Goal: Task Accomplishment & Management: Complete application form

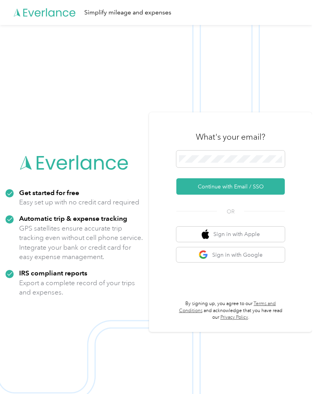
scroll to position [27, 0]
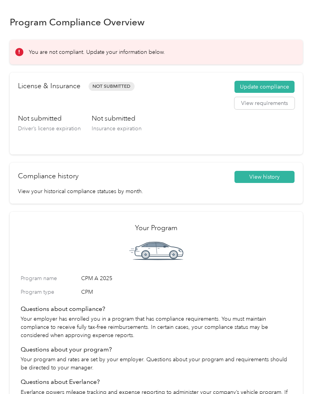
click at [279, 86] on button "Update compliance" at bounding box center [264, 87] width 60 height 12
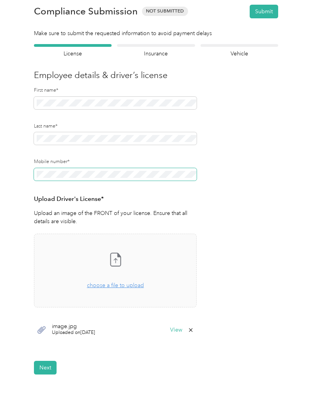
scroll to position [15, 0]
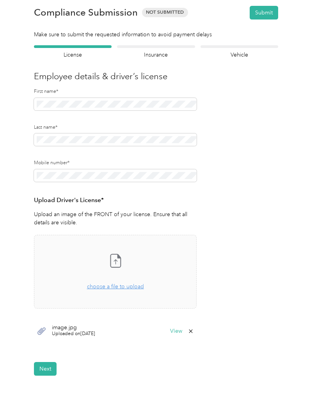
click at [283, 226] on div "Employee details & driver’s license License Insurance declaration Insurance Veh…" at bounding box center [156, 210] width 293 height 330
click at [179, 328] on button "View" at bounding box center [176, 330] width 12 height 5
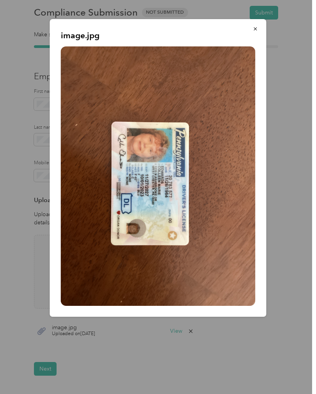
click at [253, 32] on icon "button" at bounding box center [254, 28] width 5 height 5
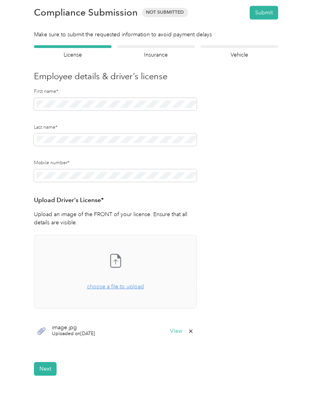
click at [266, 11] on button "Submit" at bounding box center [263, 13] width 28 height 14
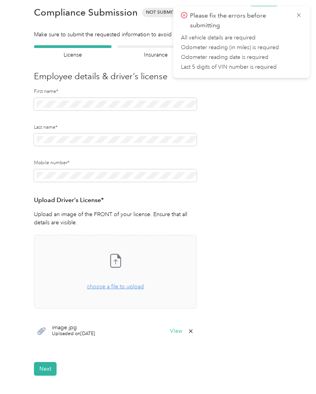
click at [256, 206] on form "Employee details & driver’s license License Insurance declaration Insurance Veh…" at bounding box center [156, 210] width 244 height 330
click at [296, 13] on icon at bounding box center [298, 15] width 6 height 7
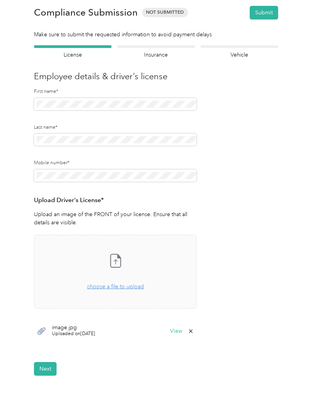
click at [167, 46] on div at bounding box center [156, 46] width 78 height 3
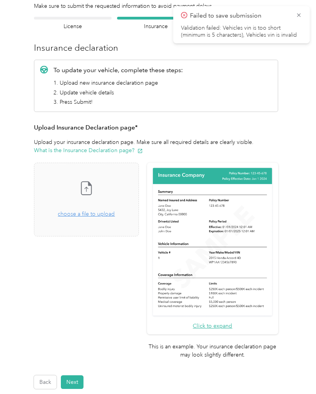
scroll to position [43, 0]
click at [298, 15] on icon at bounding box center [298, 15] width 4 height 4
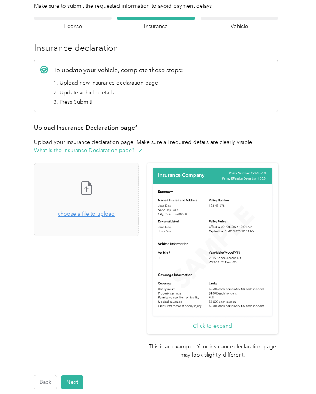
click at [250, 18] on div at bounding box center [239, 18] width 78 height 3
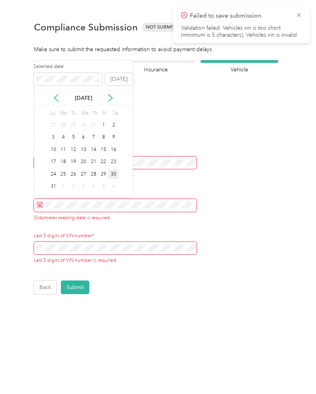
click at [111, 176] on div "30" at bounding box center [113, 174] width 10 height 10
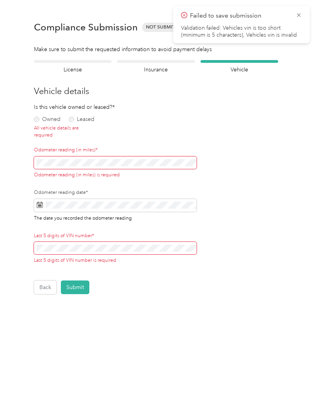
click at [39, 118] on label "Owned" at bounding box center [47, 118] width 26 height 5
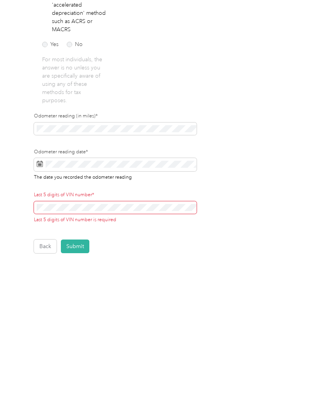
scroll to position [27, 0]
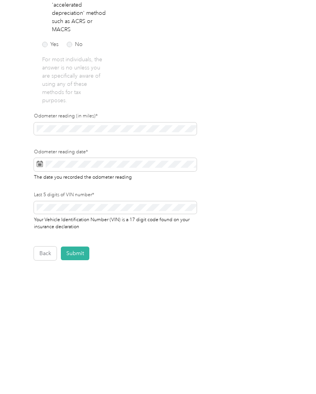
click at [78, 371] on button "Submit" at bounding box center [75, 378] width 28 height 14
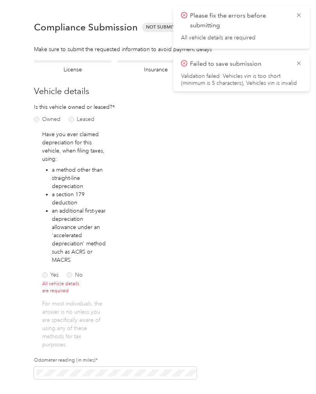
scroll to position [0, 0]
click at [297, 65] on icon at bounding box center [298, 64] width 4 height 4
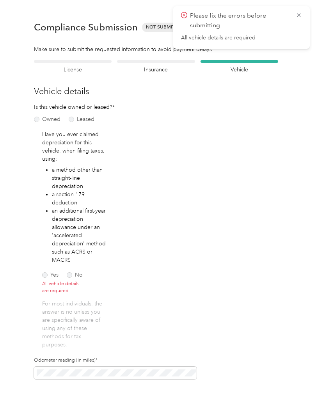
click at [298, 16] on icon at bounding box center [298, 15] width 6 height 7
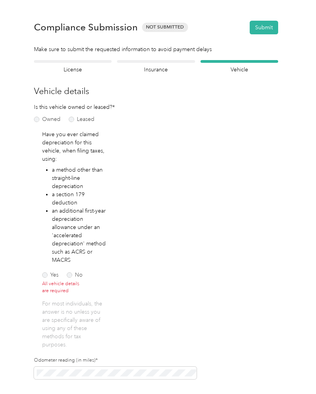
click at [71, 272] on label "No" at bounding box center [75, 274] width 16 height 5
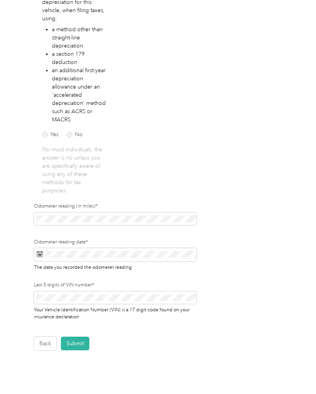
scroll to position [140, 0]
click at [78, 336] on button "Submit" at bounding box center [75, 343] width 28 height 14
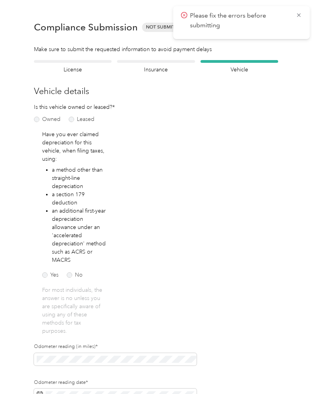
scroll to position [0, 0]
click at [296, 16] on icon at bounding box center [298, 15] width 6 height 7
click at [162, 60] on div at bounding box center [156, 61] width 78 height 3
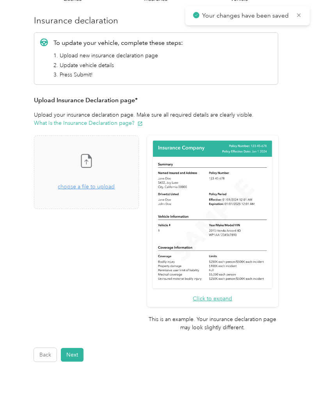
scroll to position [70, 0]
click at [115, 184] on span "choose a file to upload" at bounding box center [86, 187] width 57 height 7
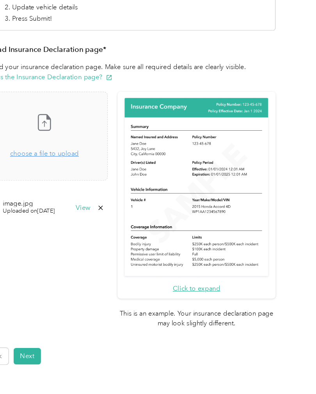
scroll to position [68, 0]
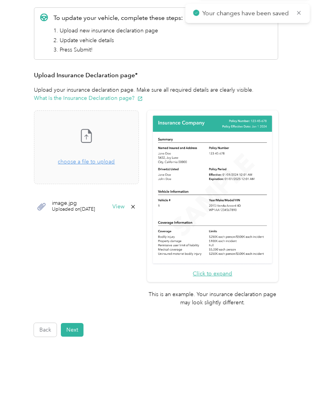
click at [124, 231] on button "View" at bounding box center [118, 233] width 12 height 5
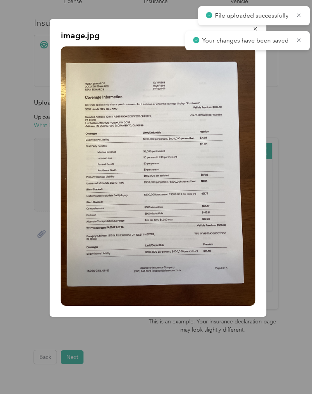
scroll to position [0, 0]
click at [298, 41] on icon at bounding box center [298, 40] width 6 height 7
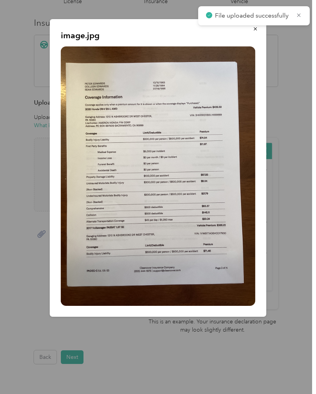
click at [302, 10] on div "File uploaded successfully" at bounding box center [253, 15] width 111 height 19
click at [298, 14] on icon at bounding box center [298, 15] width 6 height 7
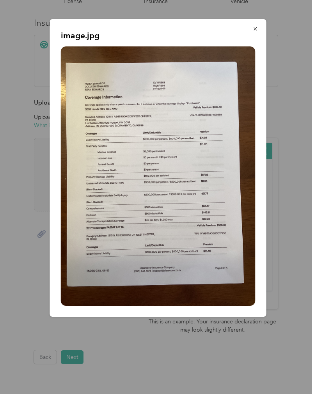
click at [247, 35] on p "image.jpg" at bounding box center [158, 35] width 194 height 11
click at [254, 27] on icon "button" at bounding box center [254, 28] width 5 height 5
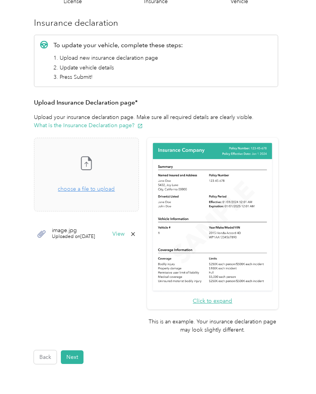
click at [136, 231] on icon at bounding box center [133, 234] width 6 height 6
click at [143, 239] on button "Yes" at bounding box center [141, 239] width 15 height 12
click at [101, 174] on div "Take a photo or choose a photo from your library Drag and drop your file here, …" at bounding box center [87, 174] width 92 height 60
click at [88, 164] on icon at bounding box center [87, 164] width 4 height 5
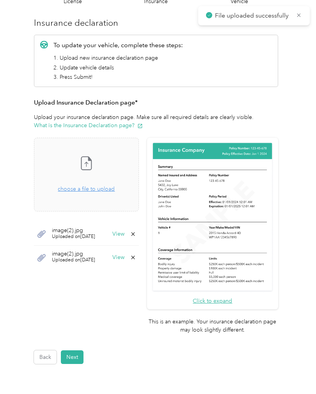
click at [109, 168] on div "Take a photo or choose a photo from your library Drag and drop your file here, …" at bounding box center [87, 174] width 92 height 60
click at [94, 167] on icon at bounding box center [86, 163] width 16 height 16
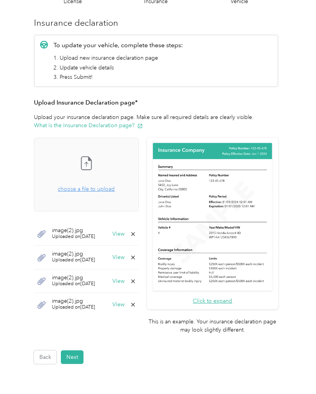
click at [76, 350] on button "Next" at bounding box center [72, 357] width 23 height 14
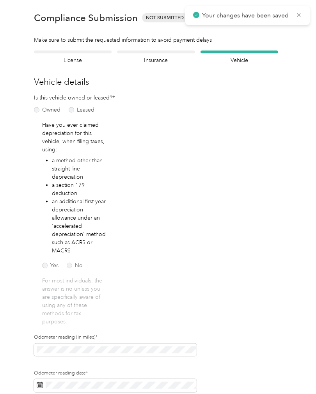
scroll to position [0, 0]
click at [298, 18] on icon at bounding box center [298, 15] width 6 height 7
click at [269, 16] on button "Submit" at bounding box center [263, 18] width 28 height 14
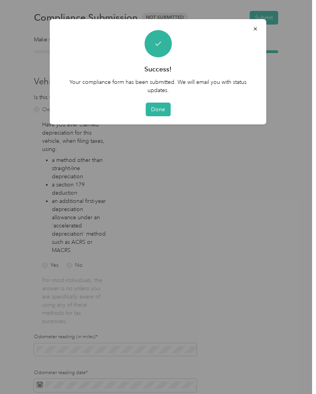
click at [152, 114] on button "Done" at bounding box center [157, 109] width 25 height 14
